Goal: Task Accomplishment & Management: Complete application form

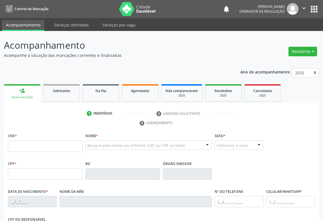
click at [27, 146] on input "text" at bounding box center [45, 145] width 75 height 11
type input "708 2066 4344 4746"
type input "27/01/1976"
type input "S/N"
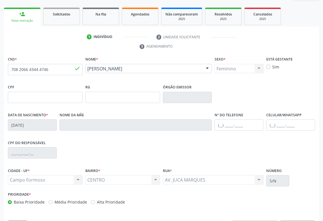
scroll to position [93, 0]
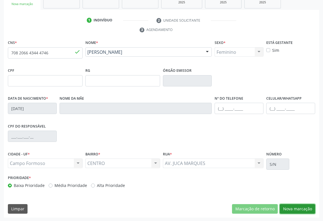
click at [300, 206] on button "Nova marcação" at bounding box center [297, 209] width 35 height 10
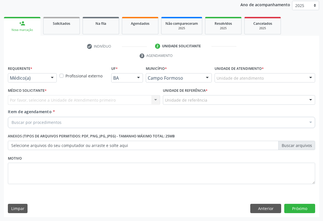
scroll to position [67, 0]
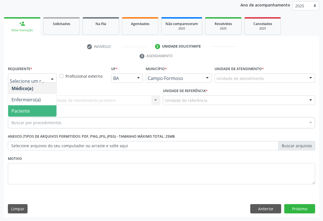
click at [38, 109] on span "Paciente" at bounding box center [32, 110] width 48 height 11
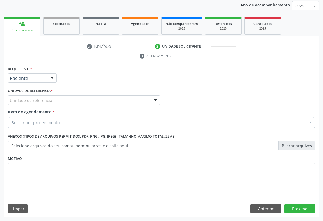
click at [61, 99] on div "Unidade de referência" at bounding box center [84, 100] width 152 height 10
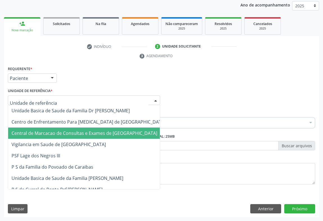
click at [61, 130] on span "Central de Marcacao de Consultas e Exames de [GEOGRAPHIC_DATA]" at bounding box center [85, 133] width 146 height 6
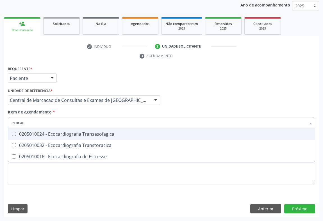
type input "ecocard"
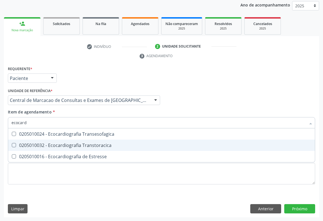
click at [70, 143] on div "0205010032 - Ecocardiografia Transtoracica" at bounding box center [162, 145] width 300 height 4
checkbox Transtoracica "true"
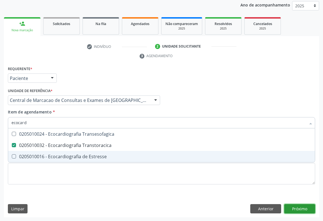
click at [298, 209] on div "Requerente * Paciente Médico(a) Enfermeiro(a) Paciente Nenhum resultado encontr…" at bounding box center [161, 141] width 315 height 153
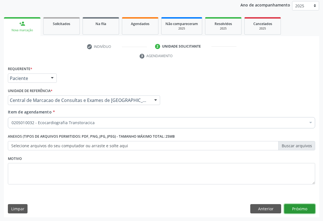
click at [291, 205] on button "Próximo" at bounding box center [299, 209] width 31 height 10
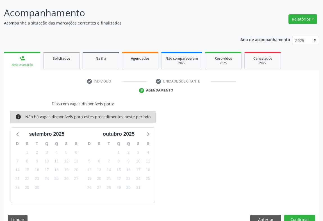
scroll to position [0, 0]
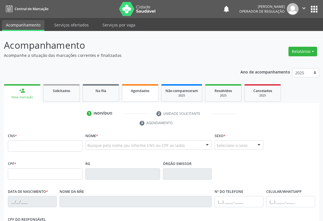
click at [128, 87] on link "Agendados" at bounding box center [140, 92] width 37 height 17
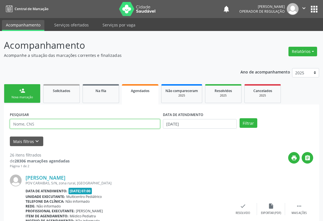
click at [60, 123] on input "text" at bounding box center [85, 124] width 150 height 10
type input "708206643444746"
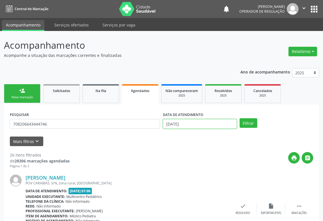
click at [219, 122] on input "[DATE]" at bounding box center [200, 124] width 74 height 10
click at [252, 122] on button "Filtrar" at bounding box center [249, 123] width 18 height 10
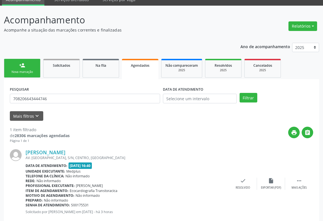
scroll to position [38, 0]
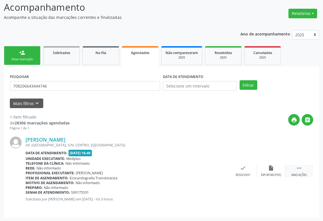
click at [303, 165] on div " Mais ações" at bounding box center [299, 171] width 28 height 12
click at [184, 170] on icon "print" at bounding box center [187, 168] width 6 height 6
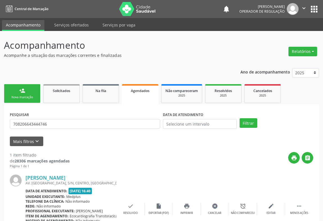
click at [305, 9] on icon "" at bounding box center [304, 8] width 6 height 6
click at [289, 33] on link "Sair" at bounding box center [289, 34] width 39 height 8
